Goal: Task Accomplishment & Management: Manage account settings

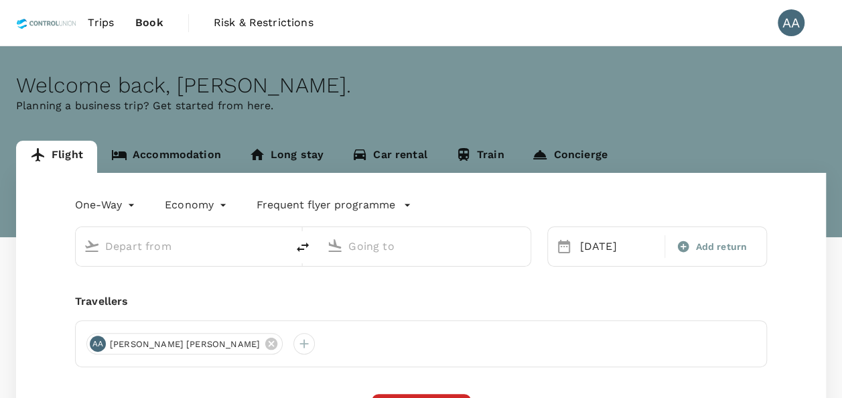
click at [98, 22] on span "Trips" at bounding box center [101, 23] width 26 height 16
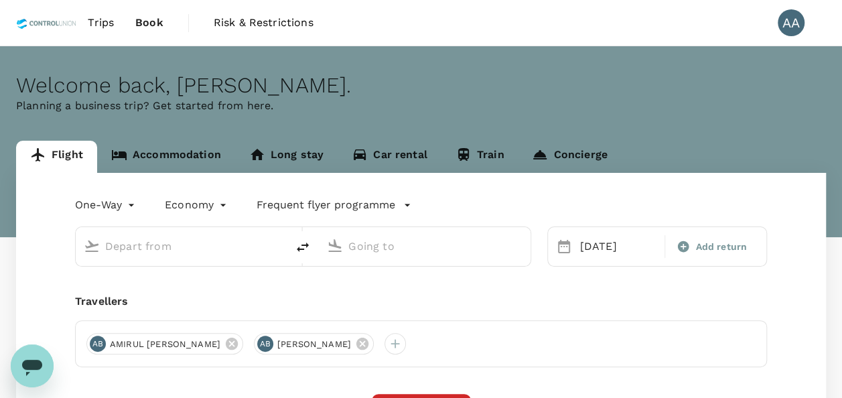
type input "Pekanbaru, [GEOGRAPHIC_DATA] (any)"
type input "[GEOGRAPHIC_DATA] Intl (KNO)"
type input "Pekanbaru, [GEOGRAPHIC_DATA] (any)"
type input "[GEOGRAPHIC_DATA] Intl (KNO)"
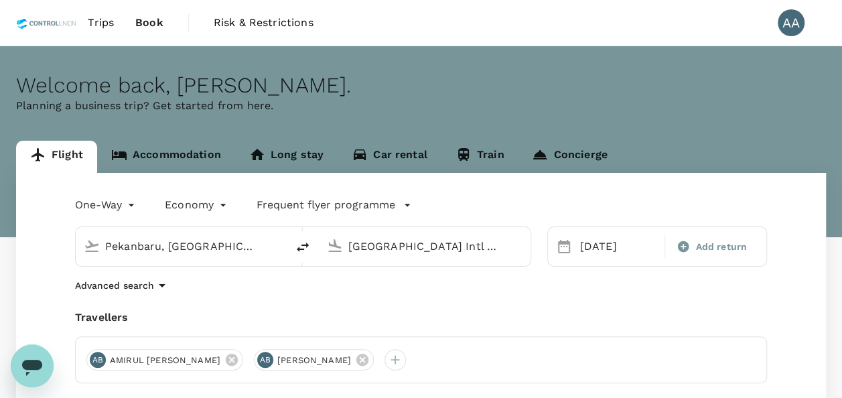
click at [101, 27] on span "Trips" at bounding box center [101, 23] width 26 height 16
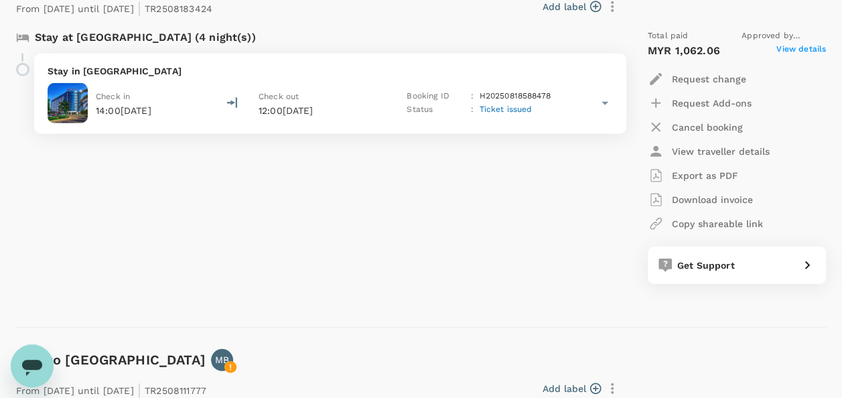
scroll to position [1778, 0]
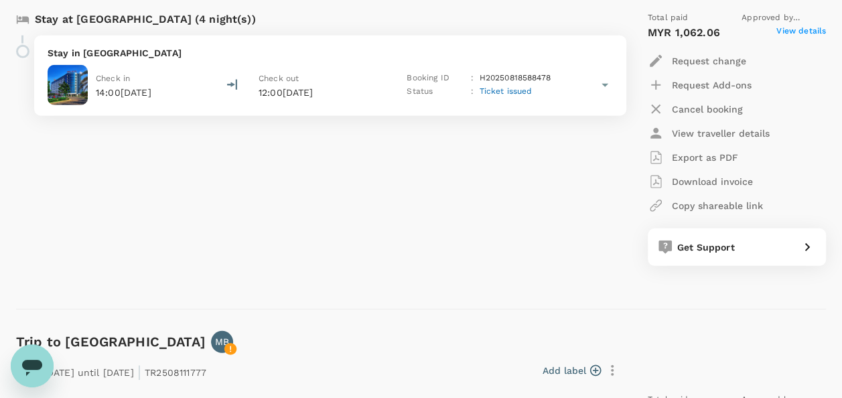
click at [503, 362] on div "Add label" at bounding box center [418, 370] width 412 height 23
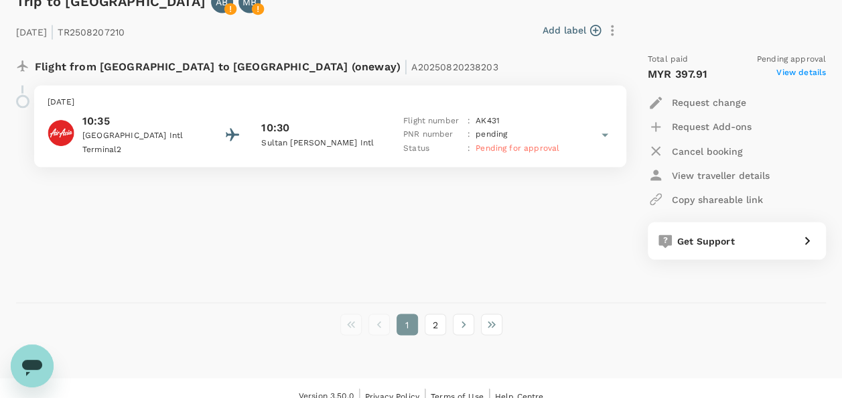
scroll to position [3659, 0]
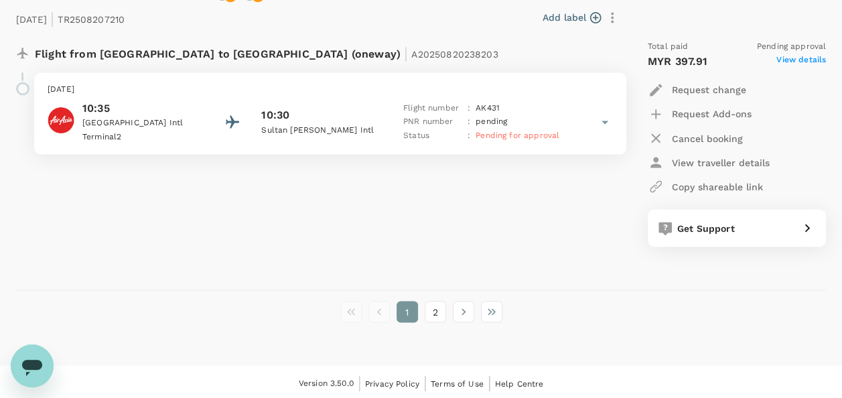
click at [796, 58] on span "View details" at bounding box center [802, 62] width 50 height 16
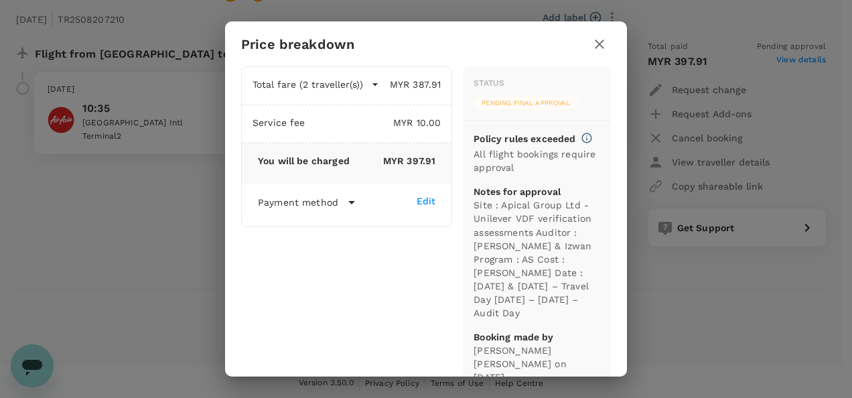
click at [694, 318] on div "Price breakdown Total fare (2 traveller(s)) MYR 387.91 Air fare MYR 309.35 Bagg…" at bounding box center [426, 199] width 852 height 398
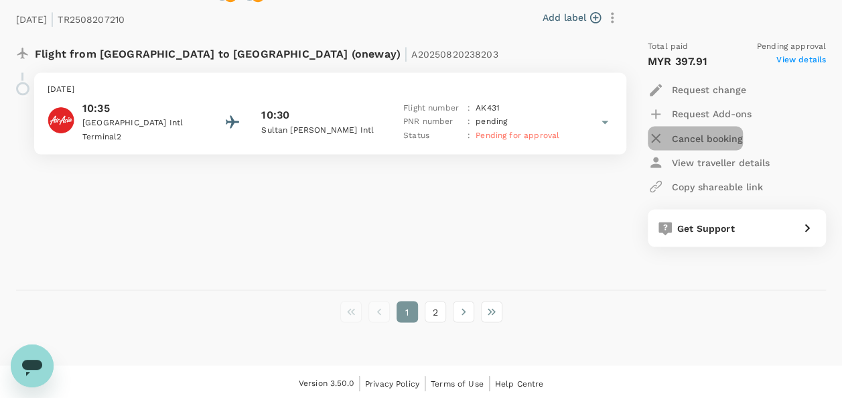
click at [680, 139] on p "Cancel booking" at bounding box center [707, 137] width 71 height 13
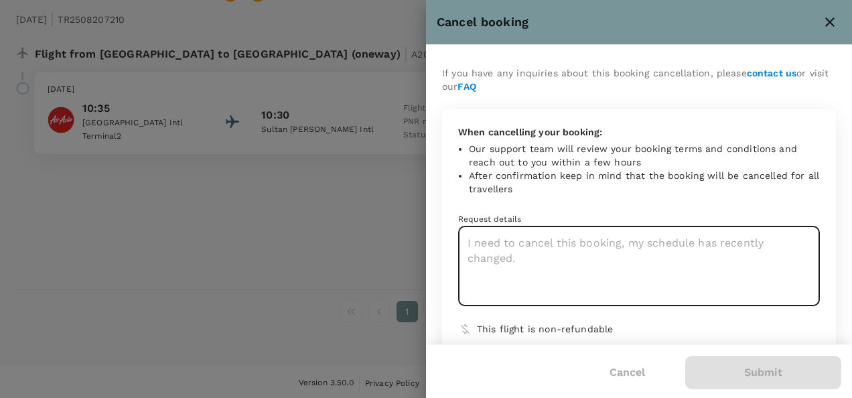
click at [697, 260] on textarea at bounding box center [639, 267] width 362 height 80
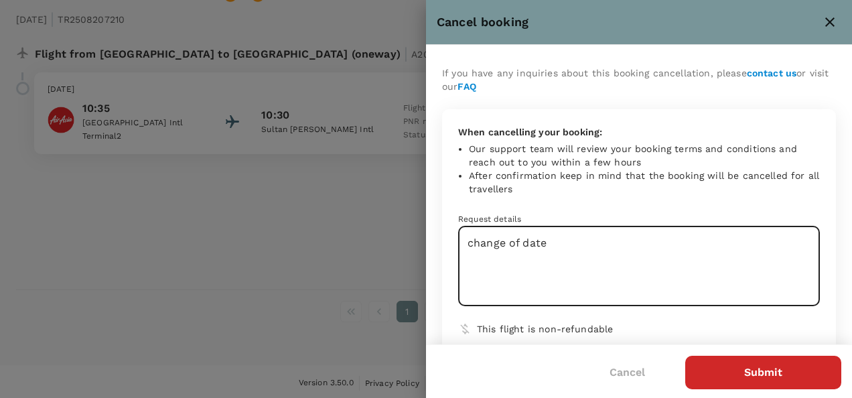
type textarea "change of date"
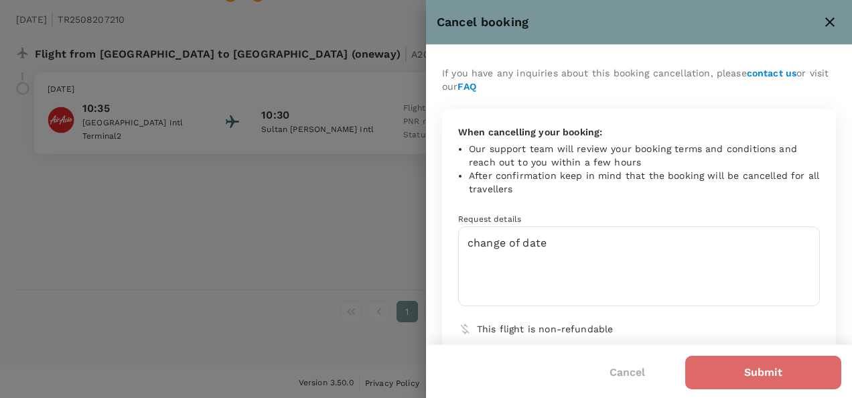
click at [733, 358] on button "Submit" at bounding box center [764, 373] width 156 height 34
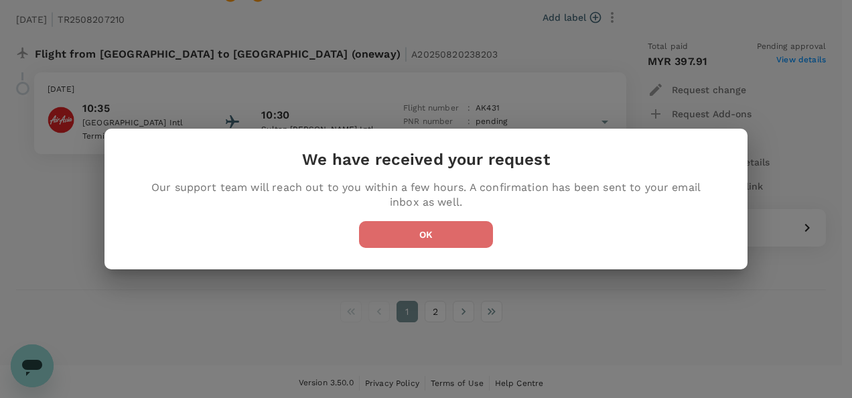
click at [430, 241] on button "OK" at bounding box center [426, 234] width 134 height 27
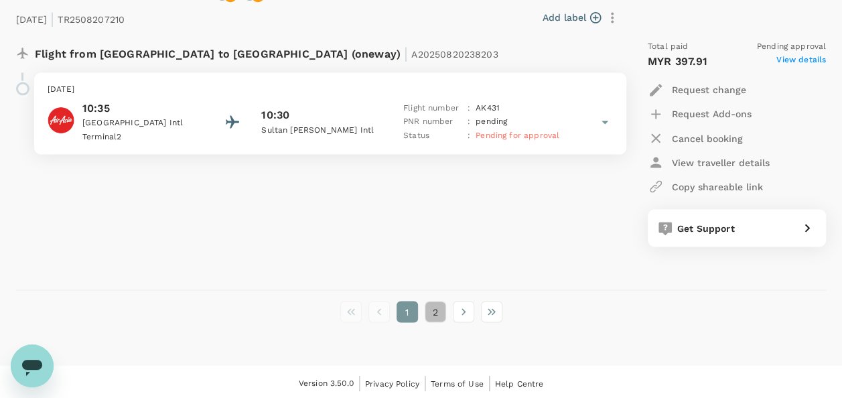
click at [443, 312] on button "2" at bounding box center [435, 311] width 21 height 21
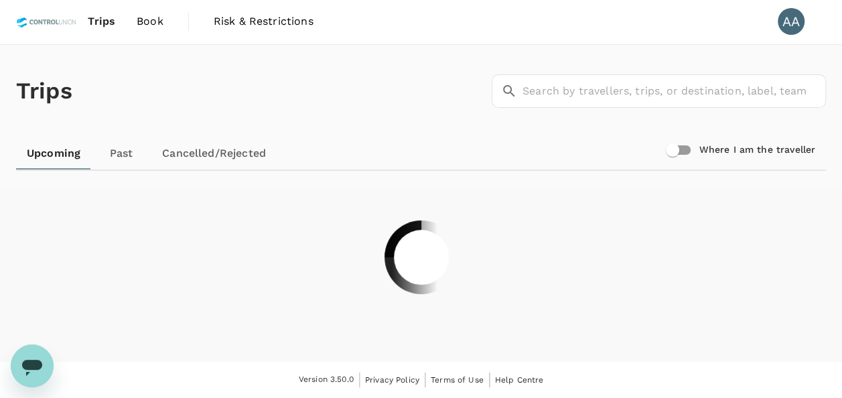
scroll to position [0, 0]
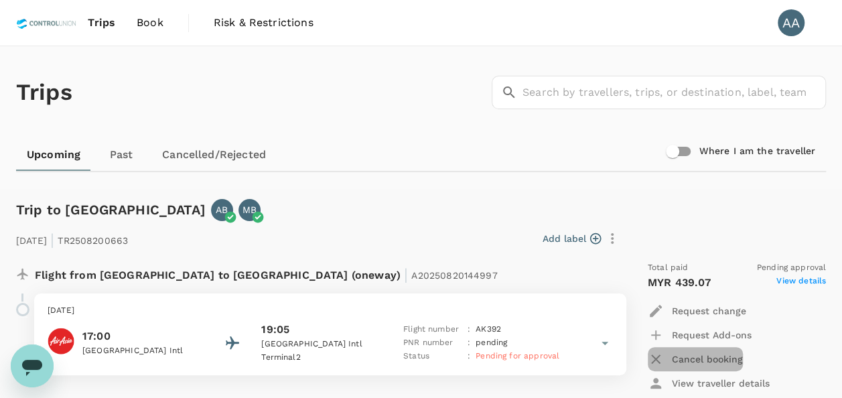
click at [665, 354] on div "button" at bounding box center [660, 359] width 24 height 16
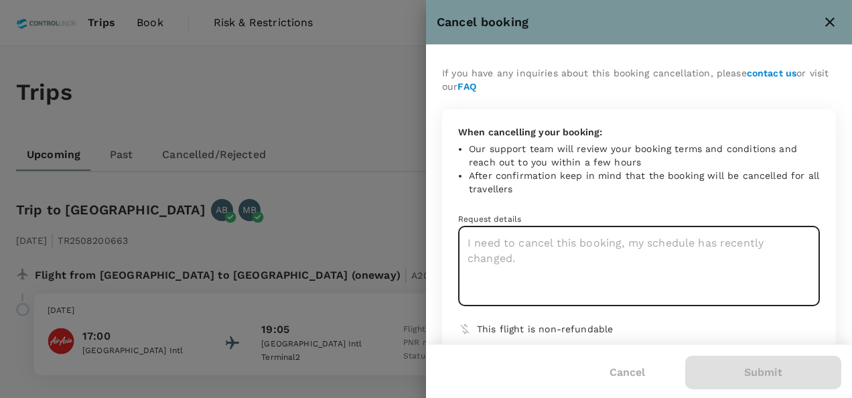
click at [645, 271] on textarea at bounding box center [639, 267] width 362 height 80
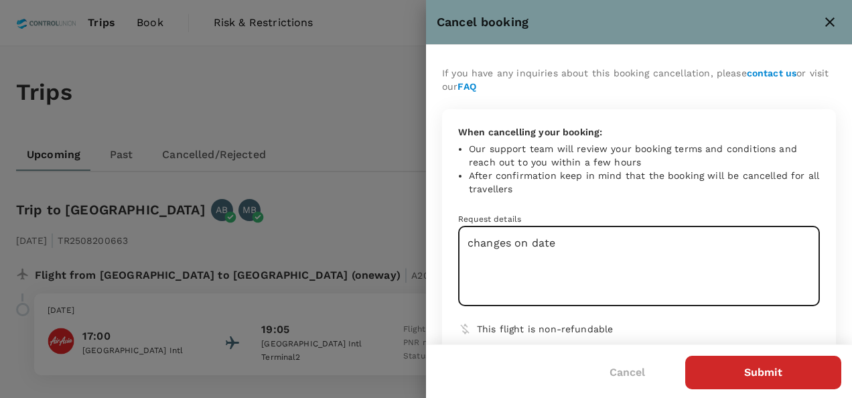
type textarea "changes on date"
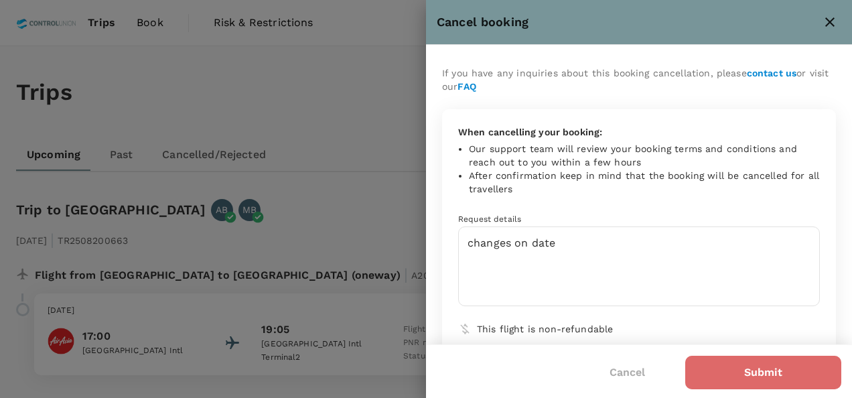
click at [736, 379] on button "Submit" at bounding box center [764, 373] width 156 height 34
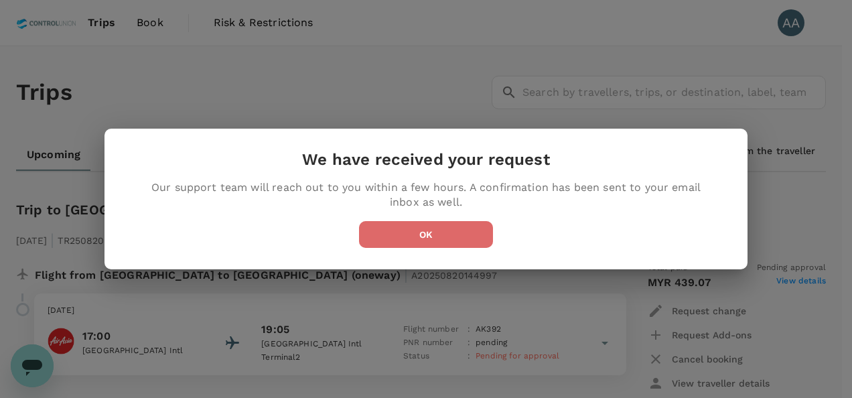
click at [369, 234] on button "OK" at bounding box center [426, 234] width 134 height 27
